Goal: Task Accomplishment & Management: Manage account settings

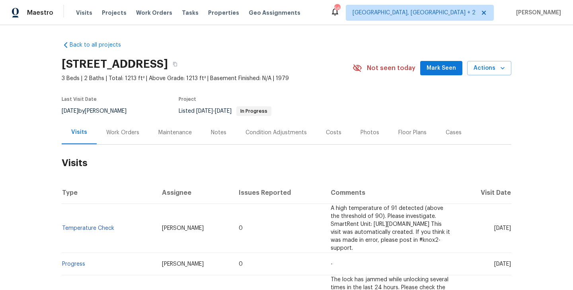
click at [120, 138] on div "Work Orders" at bounding box center [123, 132] width 52 height 23
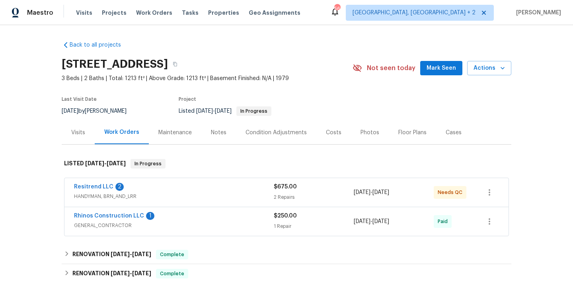
click at [133, 187] on div "Resitrend LLC 2" at bounding box center [174, 188] width 200 height 10
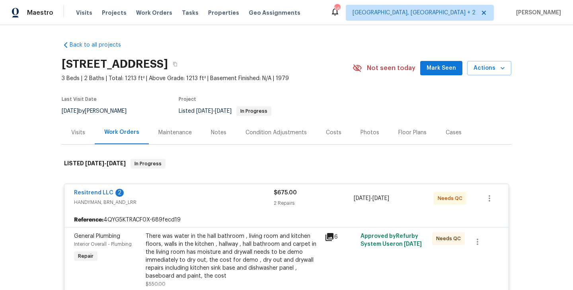
click at [133, 189] on div "Resitrend LLC 2" at bounding box center [174, 194] width 200 height 10
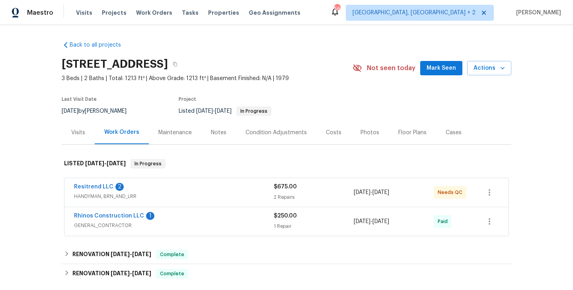
click at [178, 225] on span "GENERAL_CONTRACTOR" at bounding box center [174, 225] width 200 height 8
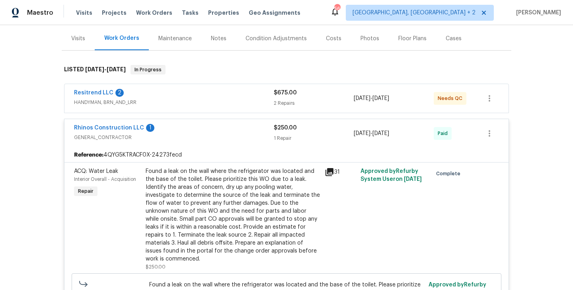
scroll to position [94, 0]
click at [179, 123] on div "Rhinos Construction LLC 1 GENERAL_CONTRACTOR $250.00 1 Repair 8/17/2025 - 8/20/…" at bounding box center [286, 133] width 444 height 29
click at [181, 127] on div "Rhinos Construction LLC 1" at bounding box center [174, 128] width 200 height 10
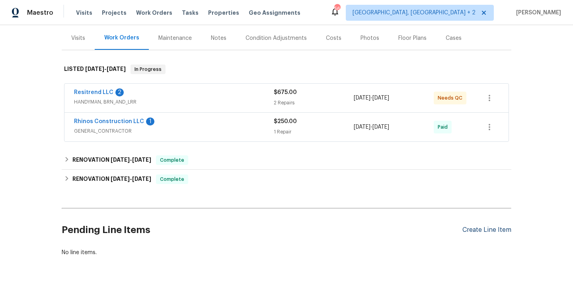
click at [476, 232] on div "Create Line Item" at bounding box center [486, 230] width 49 height 8
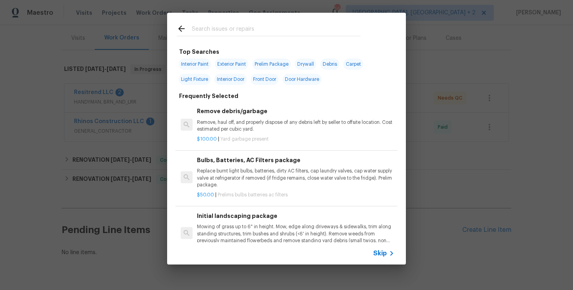
click at [206, 27] on input "text" at bounding box center [276, 30] width 169 height 12
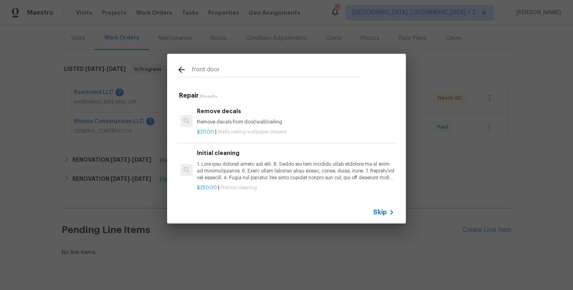
type input "front door"
click at [257, 166] on p "front door ." at bounding box center [295, 171] width 197 height 20
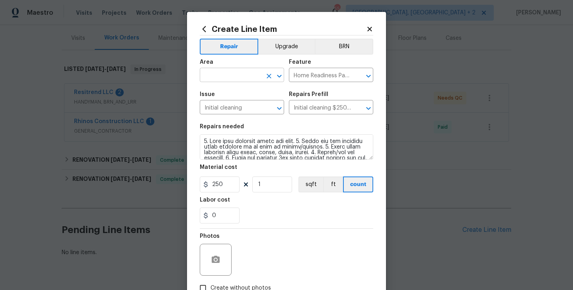
click at [226, 76] on input "text" at bounding box center [231, 76] width 62 height 12
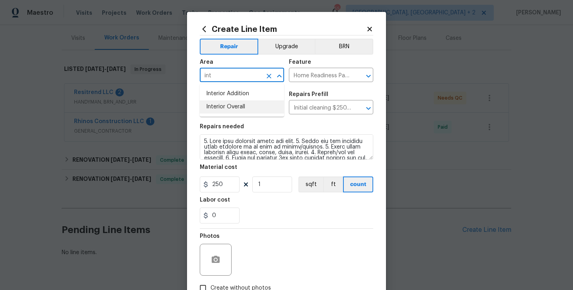
click at [225, 108] on li "Interior Overall" at bounding box center [242, 106] width 84 height 13
type input "Interior Overall"
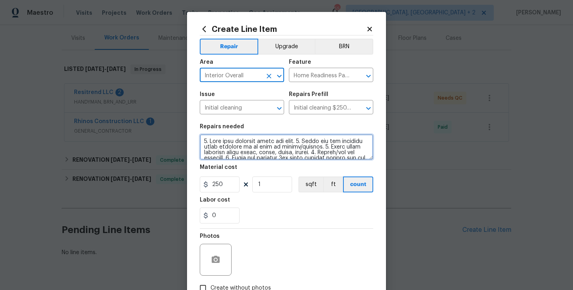
click at [238, 151] on textarea at bounding box center [287, 146] width 174 height 25
paste textarea "The front door is not level, allowing hot air in at the top right seam. Please …"
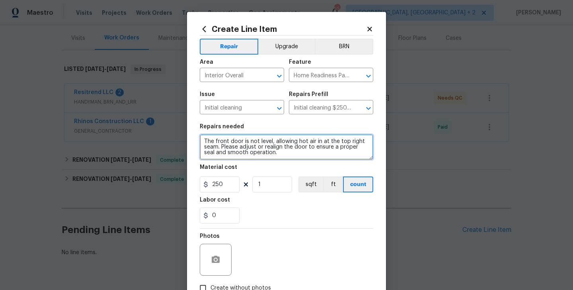
type textarea "The front door is not level, allowing hot air in at the top right seam. Please …"
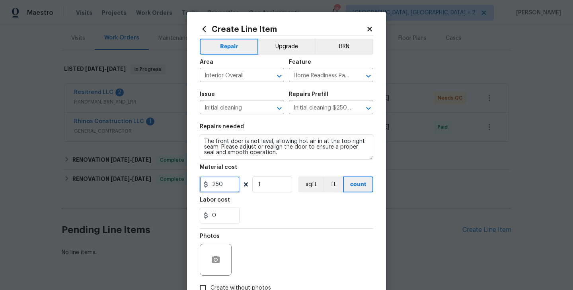
click at [201, 187] on input "250" at bounding box center [220, 184] width 40 height 16
click at [207, 187] on icon at bounding box center [206, 184] width 6 height 6
click at [218, 187] on input "250" at bounding box center [220, 184] width 40 height 16
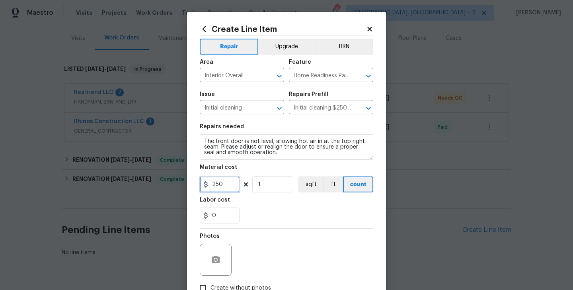
click at [218, 187] on input "250" at bounding box center [220, 184] width 40 height 16
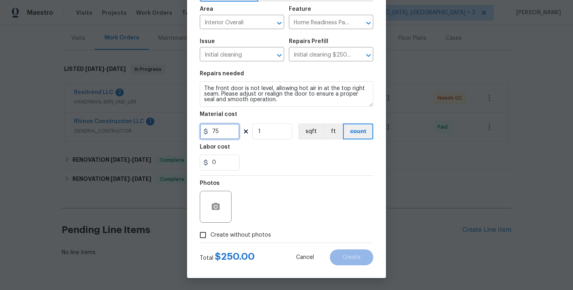
type input "75"
click at [231, 232] on span "Create without photos" at bounding box center [241, 235] width 60 height 8
click at [211, 232] on input "Create without photos" at bounding box center [202, 234] width 15 height 15
checkbox input "true"
click at [305, 214] on textarea at bounding box center [305, 207] width 135 height 32
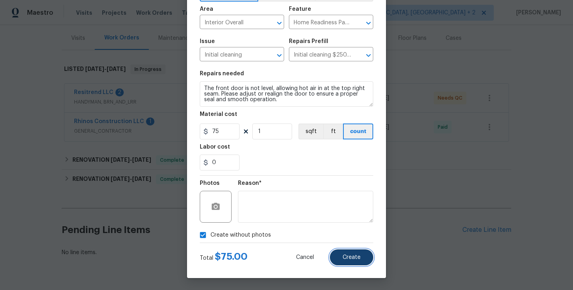
click at [345, 252] on button "Create" at bounding box center [351, 257] width 43 height 16
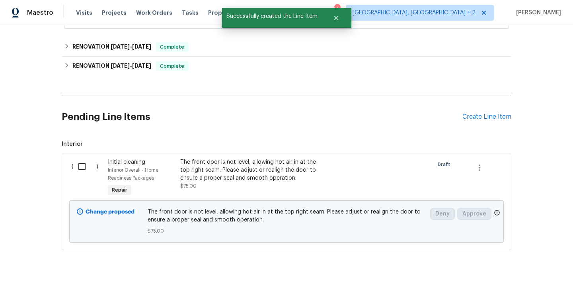
scroll to position [208, 0]
click at [79, 161] on input "checkbox" at bounding box center [85, 166] width 23 height 17
checkbox input "true"
click at [504, 265] on span "Create Work Order" at bounding box center [527, 270] width 53 height 10
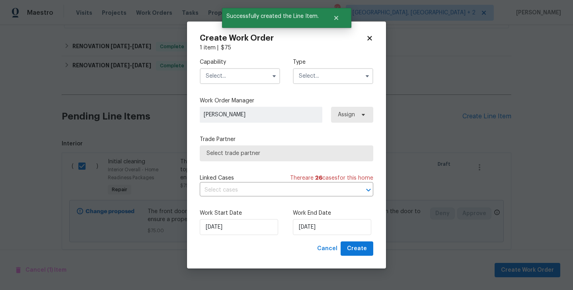
click at [232, 72] on input "text" at bounding box center [240, 76] width 80 height 16
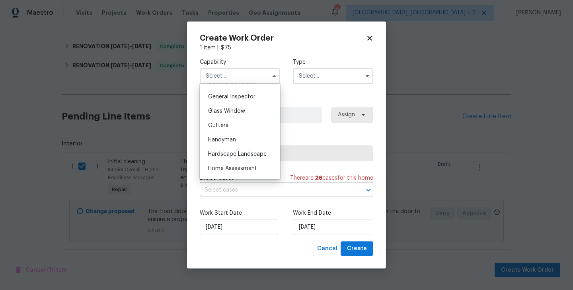
scroll to position [392, 0]
click at [235, 140] on span "Handyman" at bounding box center [222, 139] width 28 height 6
type input "Handyman"
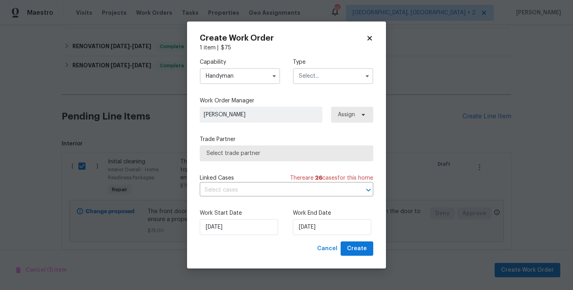
click at [321, 77] on input "text" at bounding box center [333, 76] width 80 height 16
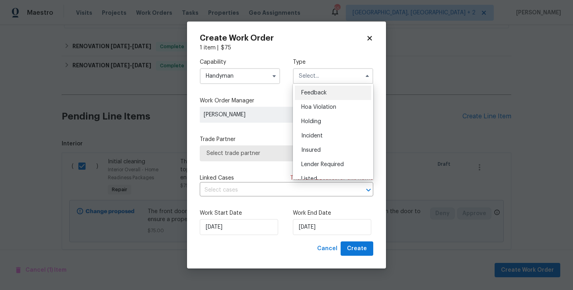
click at [321, 97] on div "Feedback" at bounding box center [333, 93] width 76 height 14
type input "Feedback"
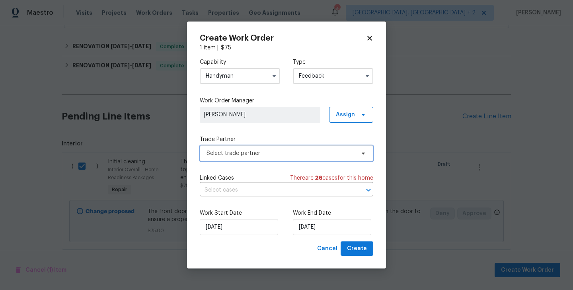
click at [237, 154] on span "Select trade partner" at bounding box center [281, 153] width 148 height 8
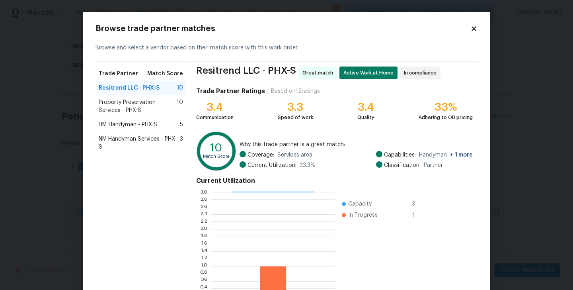
scroll to position [1, 0]
click at [121, 128] on span "HM-Handyman - PHX-S" at bounding box center [128, 125] width 59 height 8
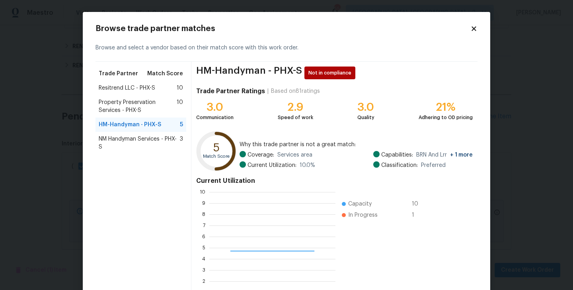
scroll to position [111, 126]
click at [122, 108] on span "Property Preservation Services - PHX-S" at bounding box center [138, 106] width 78 height 16
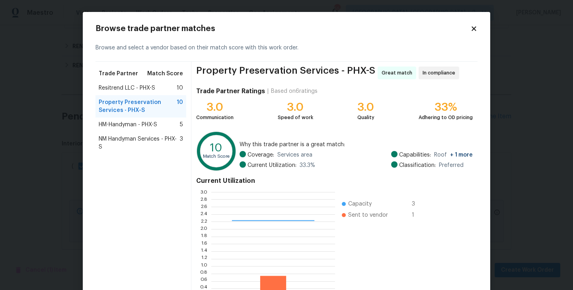
scroll to position [61, 0]
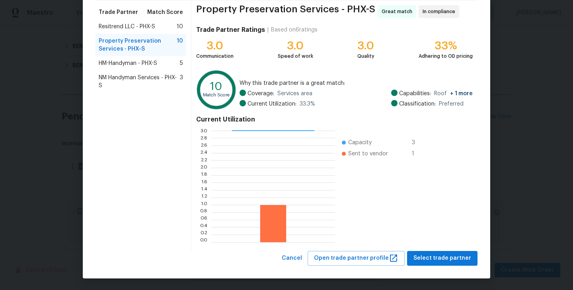
click at [150, 23] on span "Resitrend LLC - PHX-S" at bounding box center [127, 27] width 57 height 8
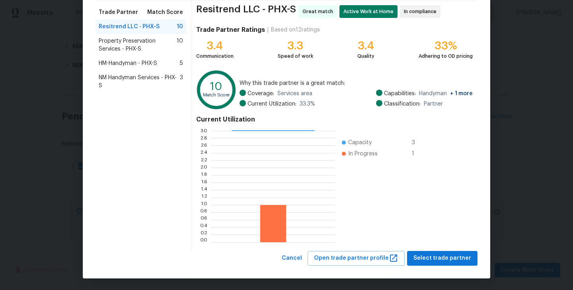
click at [441, 250] on div "Resitrend LLC - PHX-S Great match Active Work at Home In compliance Trade Partn…" at bounding box center [334, 125] width 286 height 250
click at [435, 263] on button "Select trade partner" at bounding box center [442, 258] width 70 height 15
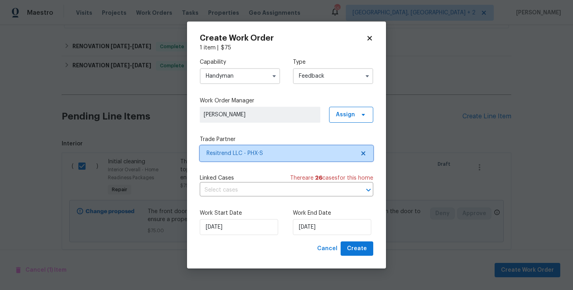
scroll to position [0, 0]
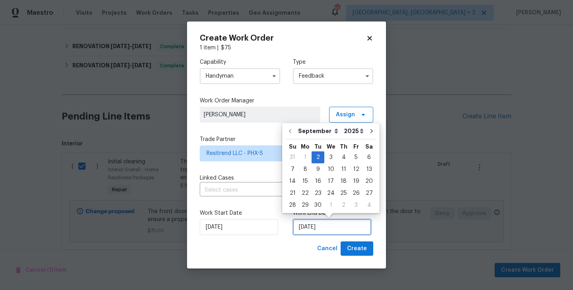
click at [347, 221] on input "02/09/2025" at bounding box center [332, 227] width 78 height 16
click at [344, 157] on div "4" at bounding box center [343, 157] width 12 height 11
type input "04/09/2025"
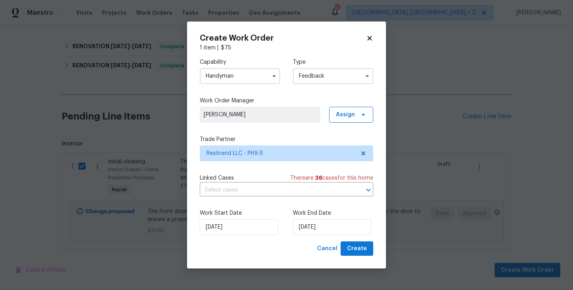
click at [354, 240] on div "Work Start Date 02/09/2025 Work End Date 04/09/2025" at bounding box center [287, 222] width 174 height 39
click at [354, 252] on span "Create" at bounding box center [357, 249] width 20 height 10
checkbox input "false"
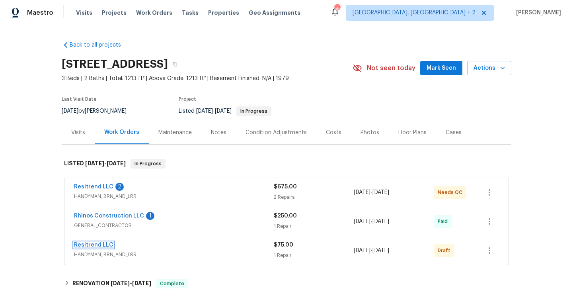
click at [101, 244] on link "Resitrend LLC" at bounding box center [93, 245] width 39 height 6
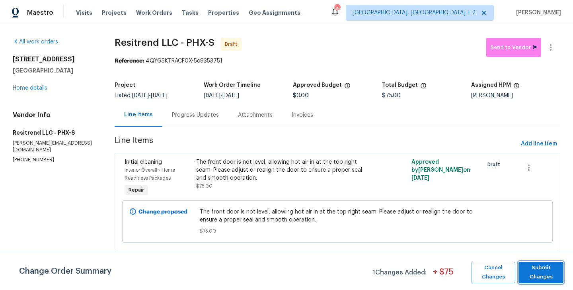
click at [549, 267] on span "Submit Changes" at bounding box center [541, 272] width 37 height 18
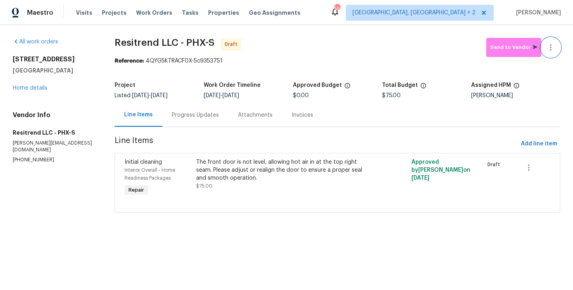
click at [552, 43] on icon "button" at bounding box center [551, 48] width 10 height 10
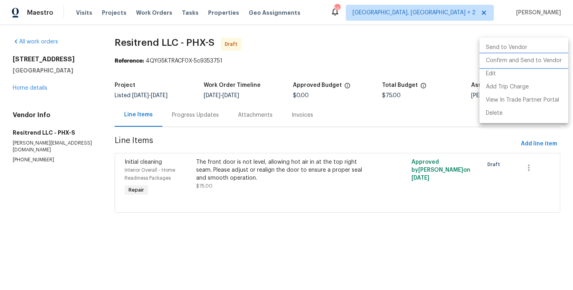
click at [553, 61] on li "Confirm and Send to Vendor" at bounding box center [524, 60] width 89 height 13
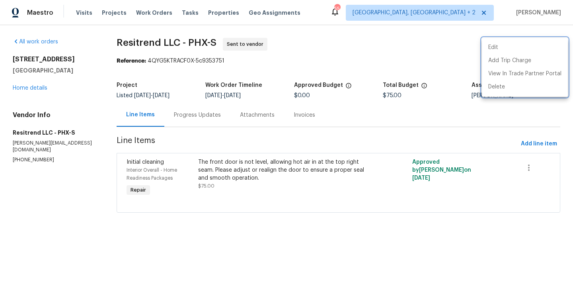
click at [215, 107] on div at bounding box center [286, 145] width 573 height 290
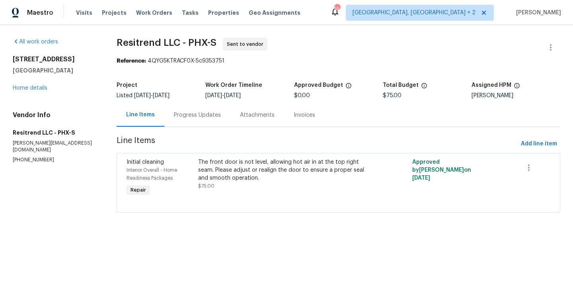
click at [197, 124] on div "Progress Updates" at bounding box center [197, 114] width 66 height 23
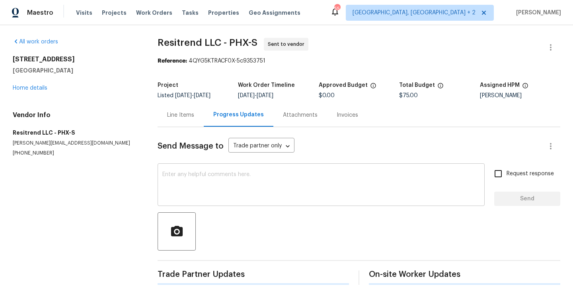
click at [202, 167] on div "x ​" at bounding box center [321, 185] width 327 height 41
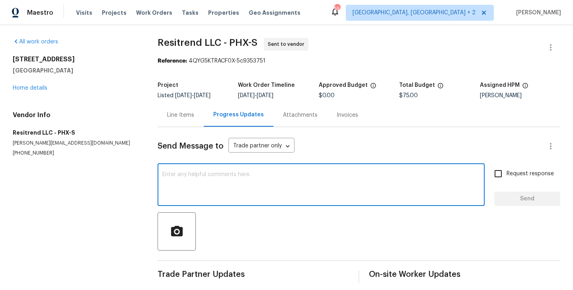
paste textarea "Hi, this is Blessida with Opendoor. I’m confirming you received the WO for the …"
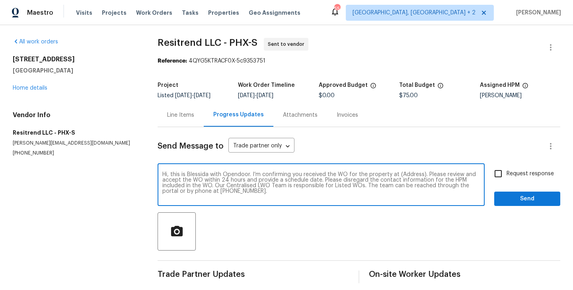
click at [406, 174] on textarea "Hi, this is Blessida with Opendoor. I’m confirming you received the WO for the …" at bounding box center [321, 186] width 318 height 28
paste textarea "15807 N 60th Ave, Glendale, AZ 85306"
type textarea "Hi, this is Blessida with Opendoor. I’m confirming you received the WO for the …"
drag, startPoint x: 524, startPoint y: 174, endPoint x: 520, endPoint y: 179, distance: 5.9
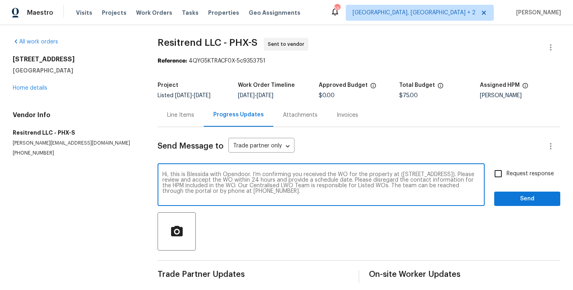
click at [524, 174] on span "Request response" at bounding box center [530, 174] width 47 height 8
click at [507, 174] on input "Request response" at bounding box center [498, 173] width 17 height 17
checkbox input "true"
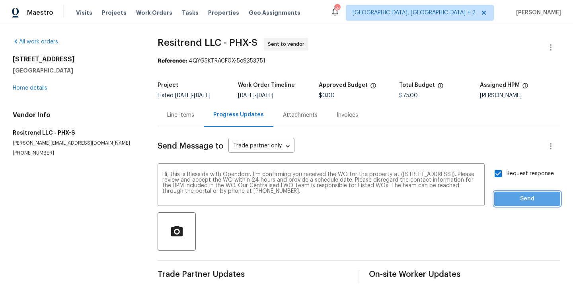
click at [513, 195] on span "Send" at bounding box center [527, 199] width 53 height 10
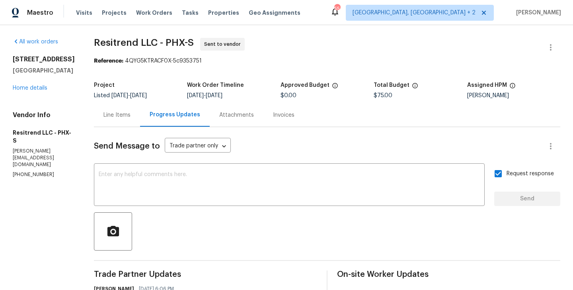
click at [118, 59] on div "Reference: 4QYG5KTRACF0X-5c9353751" at bounding box center [327, 61] width 466 height 8
drag, startPoint x: 115, startPoint y: 60, endPoint x: 220, endPoint y: 60, distance: 104.3
click at [220, 60] on div "Reference: 4QYG5KTRACF0X-5c9353751" at bounding box center [327, 61] width 466 height 8
copy div "4QYG5KTRACF0X-5c9353751"
drag, startPoint x: 81, startPoint y: 41, endPoint x: 127, endPoint y: 44, distance: 45.9
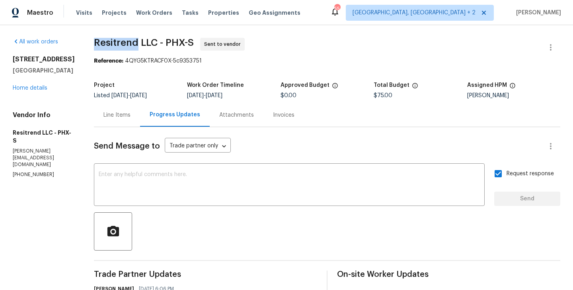
click at [127, 44] on div "All work orders 15807 N 60th Ave Glendale, AZ 85306 Home details Vendor Info Re…" at bounding box center [286, 192] width 573 height 334
copy span "Resitrend"
click at [25, 91] on link "Home details" at bounding box center [30, 88] width 35 height 6
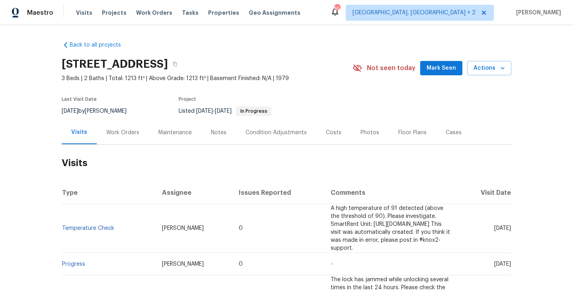
click at [131, 121] on div "Work Orders" at bounding box center [123, 132] width 52 height 23
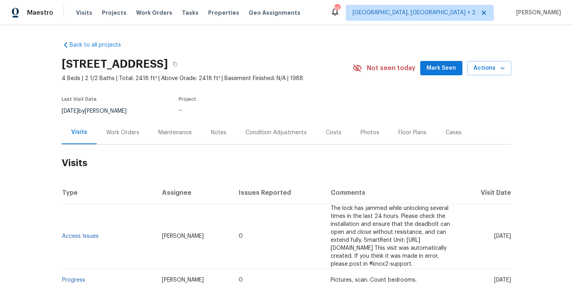
click at [121, 139] on div "Work Orders" at bounding box center [123, 132] width 52 height 23
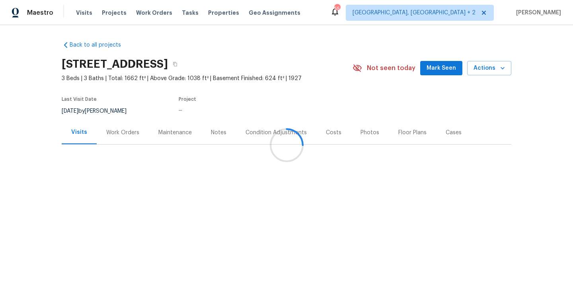
click at [121, 133] on div "Work Orders" at bounding box center [122, 133] width 33 height 8
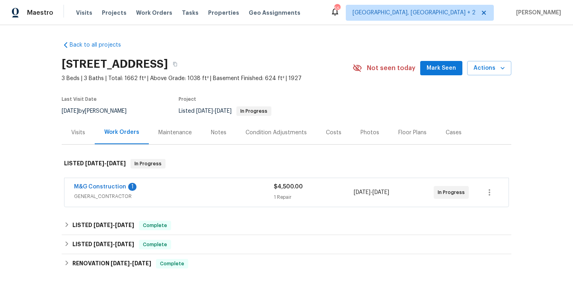
click at [112, 190] on span "M&G Construction" at bounding box center [100, 187] width 52 height 8
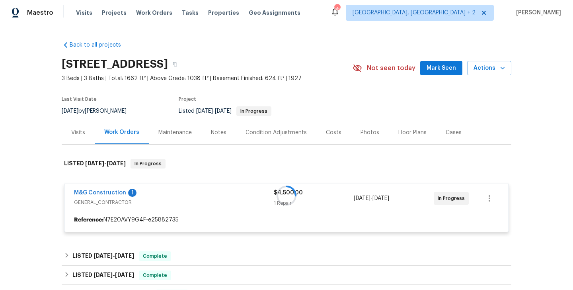
click at [112, 193] on div at bounding box center [287, 195] width 450 height 89
click at [118, 193] on div at bounding box center [287, 195] width 450 height 89
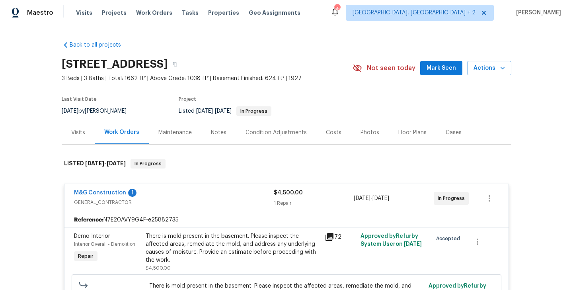
click at [124, 194] on div "M&G Construction 1" at bounding box center [174, 194] width 200 height 10
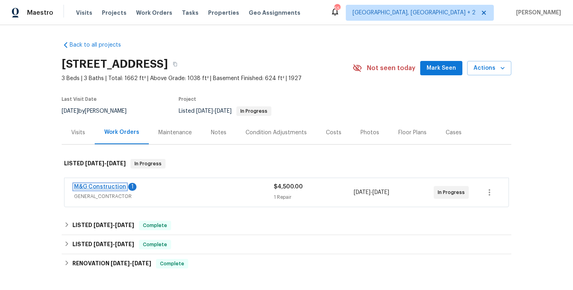
click at [112, 186] on link "M&G Construction" at bounding box center [100, 187] width 52 height 6
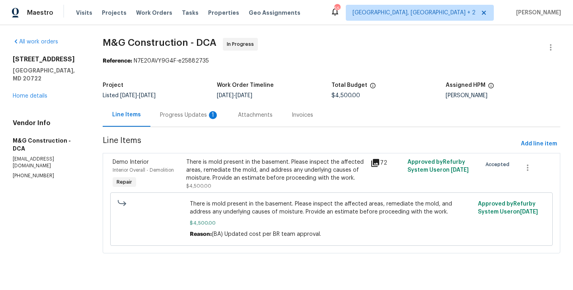
click at [181, 112] on div "Progress Updates 1" at bounding box center [189, 115] width 59 height 8
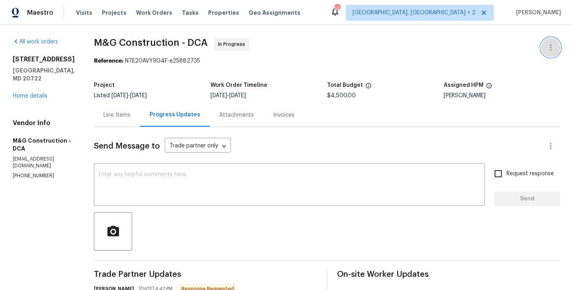
click at [554, 41] on button "button" at bounding box center [550, 47] width 19 height 19
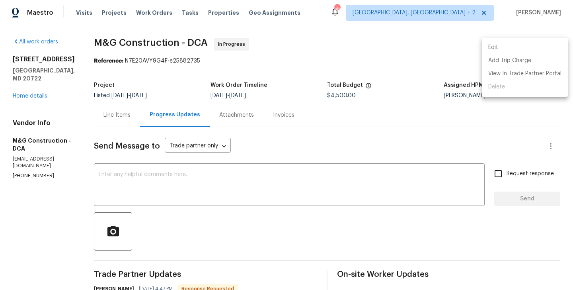
click at [522, 43] on li "Edit" at bounding box center [525, 47] width 86 height 13
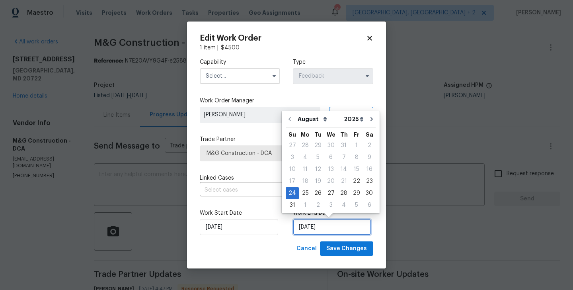
click at [313, 225] on input "24/08/2025" at bounding box center [332, 227] width 78 height 16
click at [351, 210] on div "5" at bounding box center [356, 204] width 13 height 11
type input "05/09/2025"
select select "8"
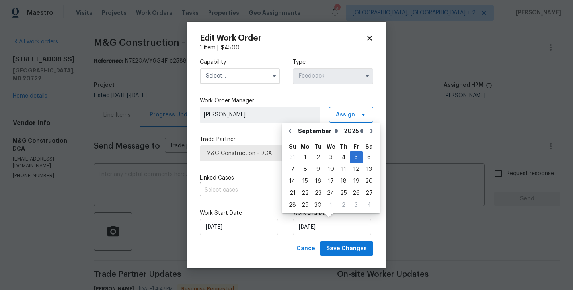
click at [231, 71] on input "text" at bounding box center [240, 76] width 80 height 16
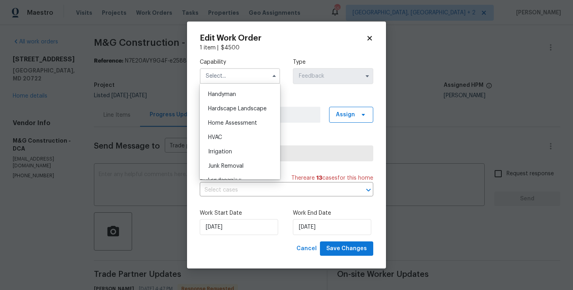
scroll to position [437, 0]
click at [226, 94] on span "Handyman" at bounding box center [222, 93] width 28 height 6
type input "Handyman"
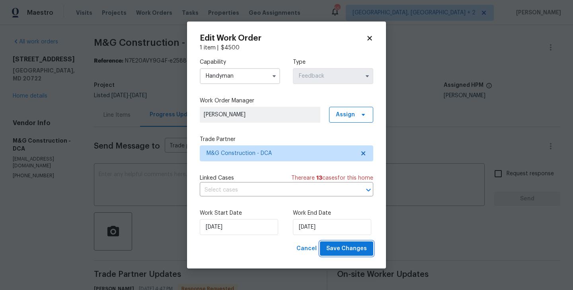
click at [341, 248] on span "Save Changes" at bounding box center [346, 249] width 41 height 10
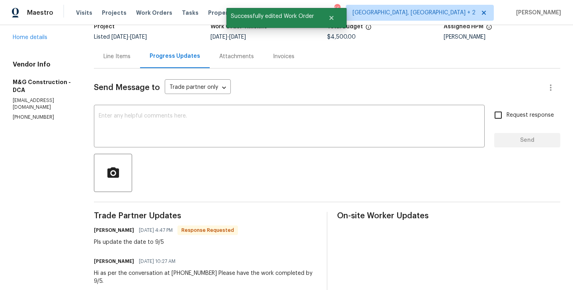
scroll to position [59, 0]
click at [97, 225] on div "Cheila Marquina 09/02/2025 4:47 PM Response Requested" at bounding box center [166, 229] width 144 height 11
copy h6 "Cheila"
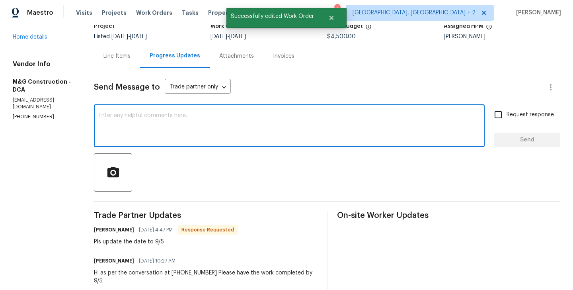
click at [134, 135] on textarea at bounding box center [289, 127] width 381 height 28
paste textarea "Cheila"
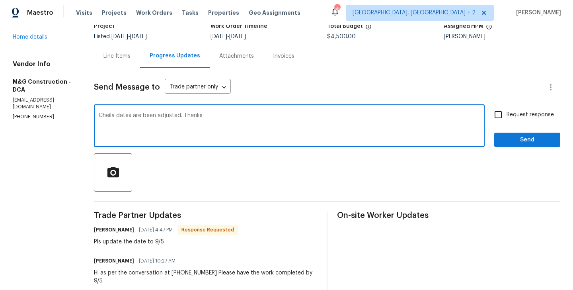
type textarea "Cheila dates are been adjusted. Thanks"
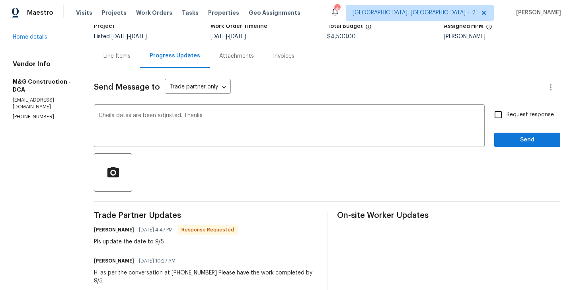
click at [509, 117] on span "Request response" at bounding box center [530, 115] width 47 height 8
click at [507, 117] on input "Request response" at bounding box center [498, 114] width 17 height 17
checkbox input "true"
click at [509, 137] on span "Send" at bounding box center [527, 140] width 53 height 10
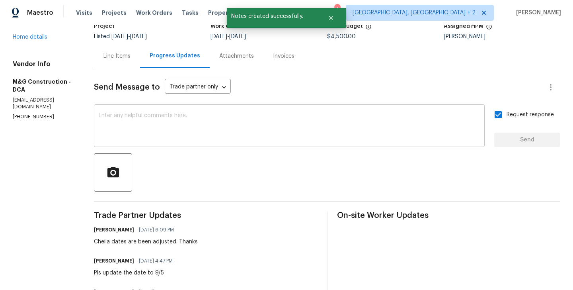
scroll to position [0, 0]
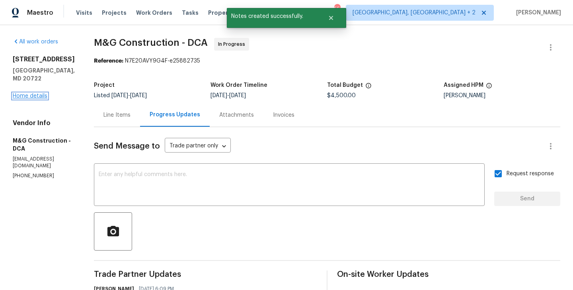
click at [40, 93] on link "Home details" at bounding box center [30, 96] width 35 height 6
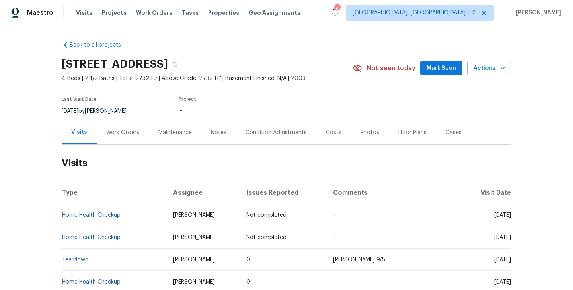
click at [126, 143] on div "Work Orders" at bounding box center [123, 132] width 52 height 23
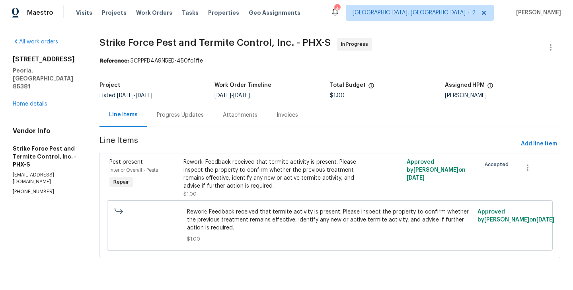
click at [184, 112] on div "Progress Updates" at bounding box center [180, 115] width 47 height 8
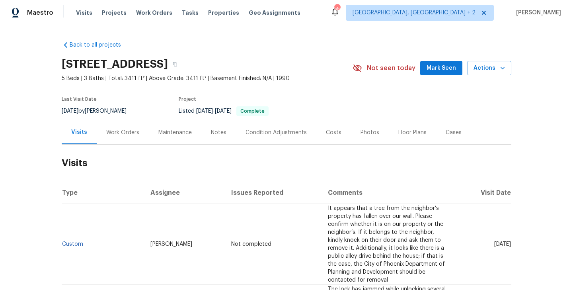
click at [110, 137] on div "Work Orders" at bounding box center [123, 132] width 52 height 23
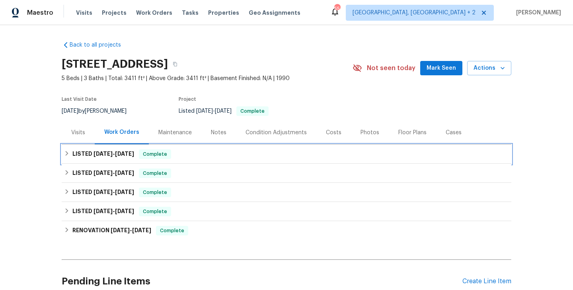
click at [127, 159] on div "LISTED [DATE] - [DATE] Complete" at bounding box center [287, 153] width 450 height 19
